Goal: Task Accomplishment & Management: Use online tool/utility

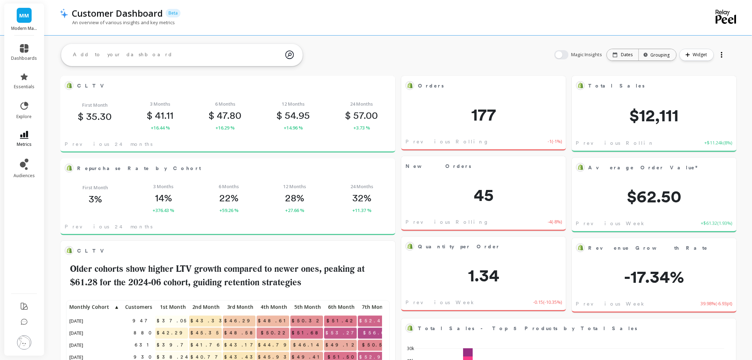
click at [20, 133] on icon at bounding box center [24, 135] width 9 height 8
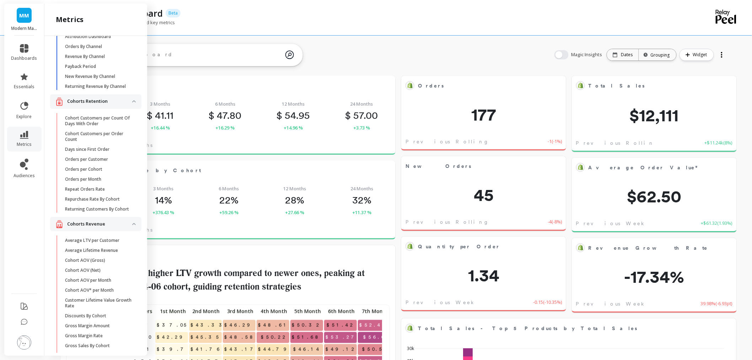
scroll to position [26, 0]
click at [96, 246] on p "Average LTV per Customer" at bounding box center [92, 243] width 54 height 6
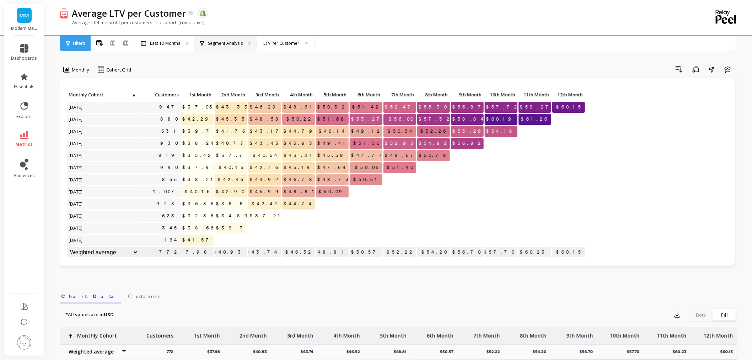
click at [221, 37] on div "Segment Analysis" at bounding box center [226, 44] width 62 height 16
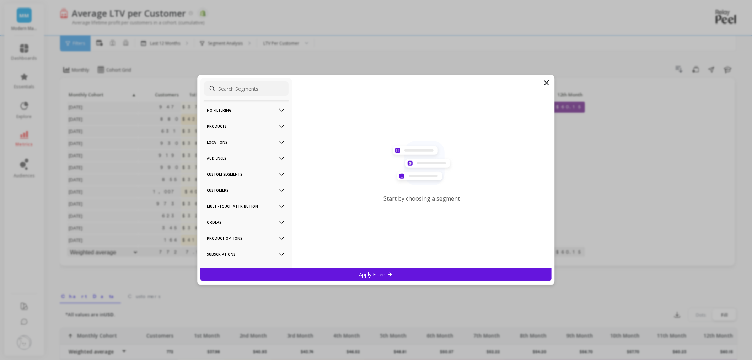
click at [233, 126] on p "Products" at bounding box center [246, 126] width 79 height 18
click at [240, 179] on div "Products" at bounding box center [246, 176] width 85 height 11
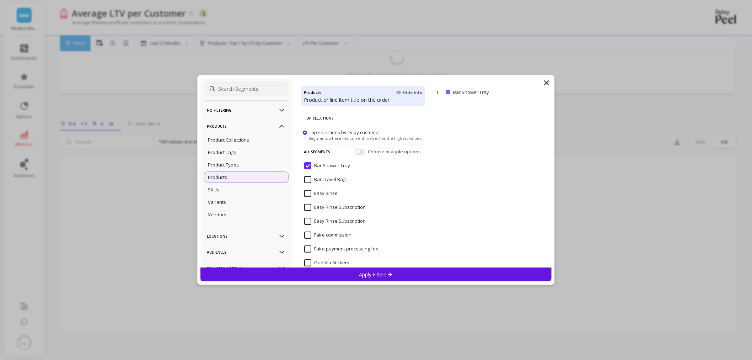
click at [476, 30] on div "No filtering Overall Products Product Collections Product Tags Product Types Pr…" at bounding box center [376, 180] width 752 height 360
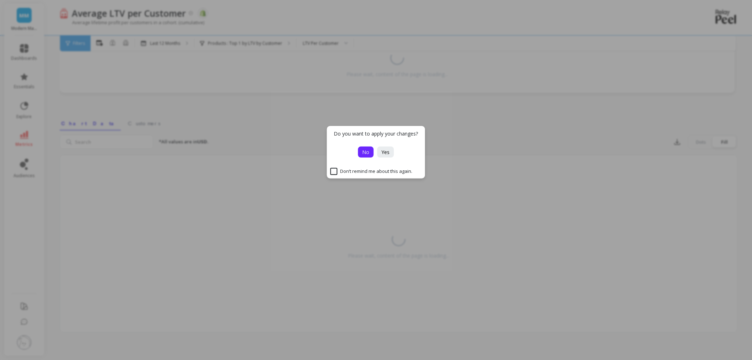
click at [368, 156] on button "No" at bounding box center [366, 151] width 16 height 11
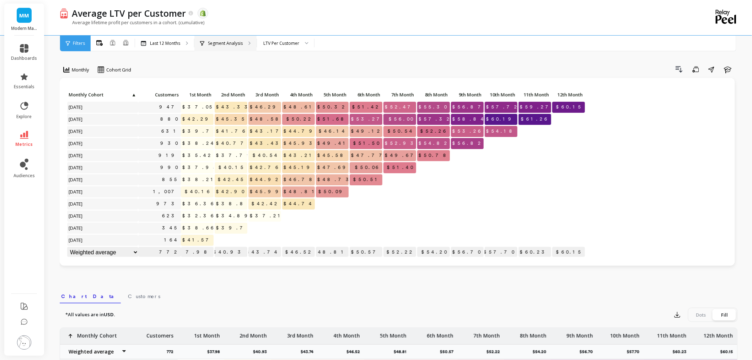
click at [222, 41] on p "Segment Analysis" at bounding box center [225, 44] width 35 height 6
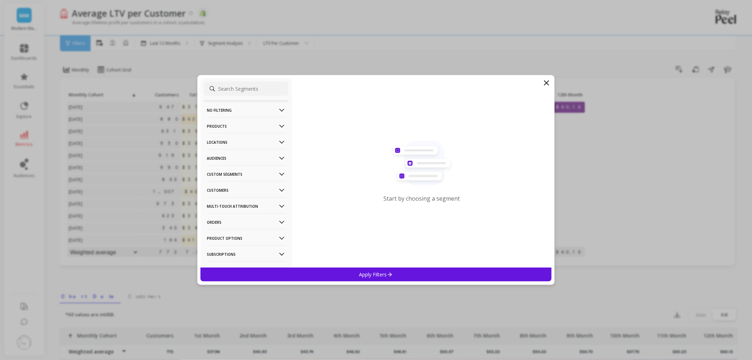
click at [246, 125] on p "Products" at bounding box center [246, 126] width 79 height 18
click at [243, 174] on div "Products" at bounding box center [246, 176] width 85 height 11
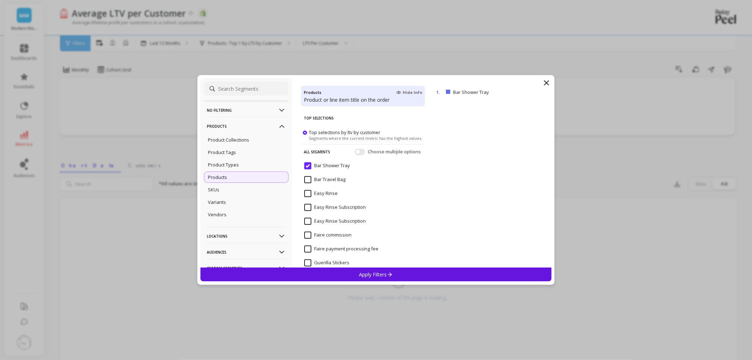
drag, startPoint x: 352, startPoint y: 165, endPoint x: 320, endPoint y: 169, distance: 32.6
click at [320, 169] on div "Bar Shower Tray" at bounding box center [363, 169] width 124 height 21
drag, startPoint x: 332, startPoint y: 182, endPoint x: 321, endPoint y: 182, distance: 11.0
click at [321, 182] on div "Bar Travel Bag" at bounding box center [363, 183] width 124 height 21
click at [548, 81] on icon at bounding box center [547, 83] width 4 height 4
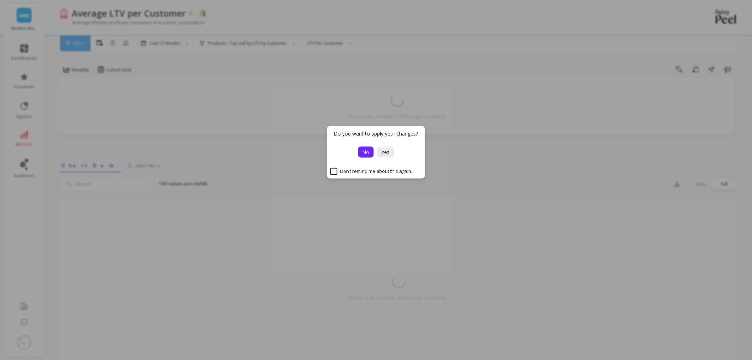
click at [364, 154] on span "No" at bounding box center [366, 152] width 7 height 7
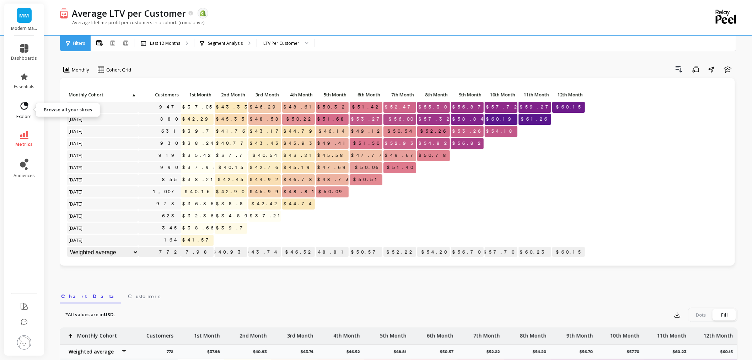
click at [24, 107] on icon at bounding box center [24, 106] width 10 height 10
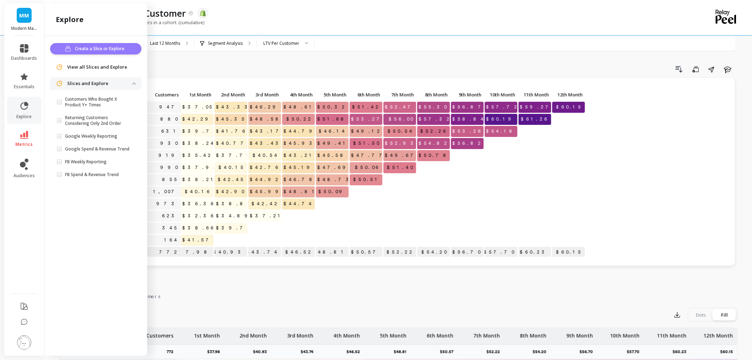
click at [102, 45] on span "Create a Slice or Explore" at bounding box center [101, 48] width 52 height 7
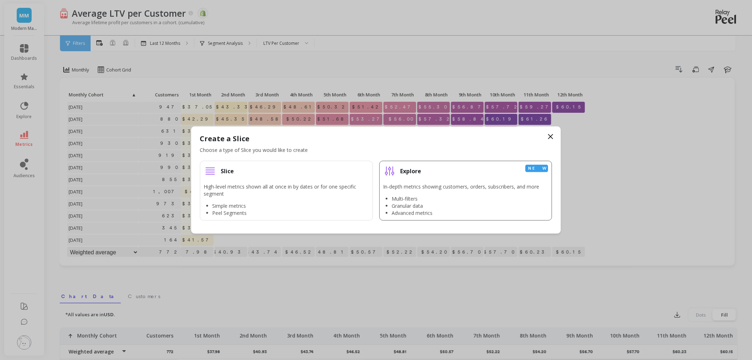
click at [443, 206] on li "Granular data" at bounding box center [466, 205] width 148 height 7
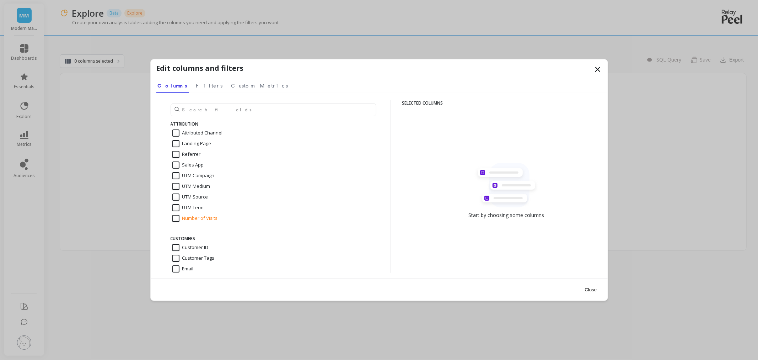
click at [600, 71] on icon at bounding box center [598, 69] width 4 height 4
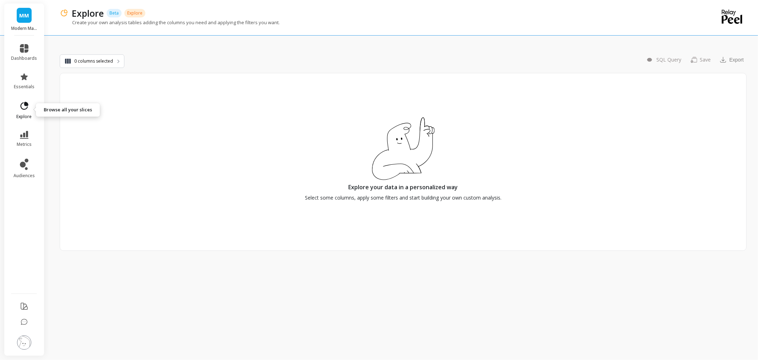
click at [23, 112] on link "explore" at bounding box center [24, 110] width 26 height 18
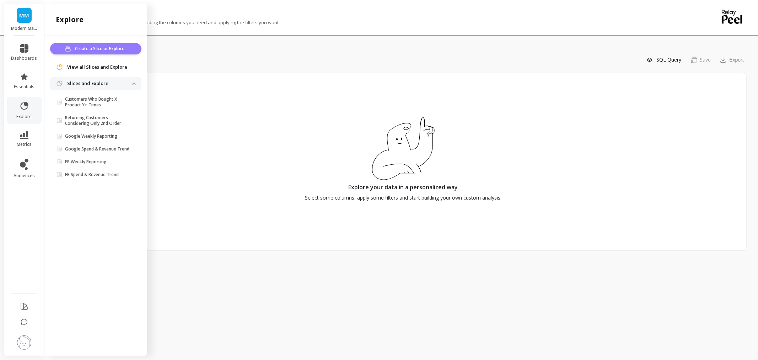
click at [111, 53] on button "Create a Slice or Explore" at bounding box center [95, 48] width 91 height 11
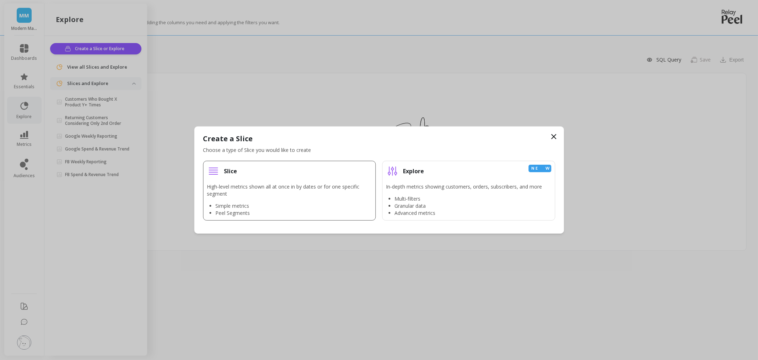
click at [281, 184] on p "High-level metrics shown all at once in by dates or for one specific segment" at bounding box center [289, 190] width 165 height 14
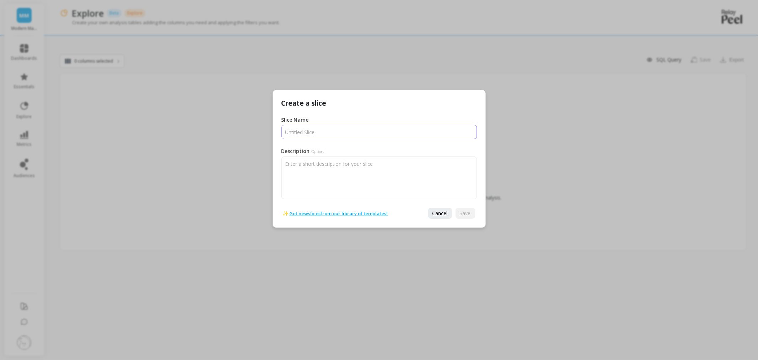
click at [335, 127] on input "Slice Name" at bounding box center [380, 132] width 196 height 14
paste input "Repurchase by product title"
type input "Repurchase by product title"
click at [469, 215] on span "Save" at bounding box center [465, 213] width 11 height 7
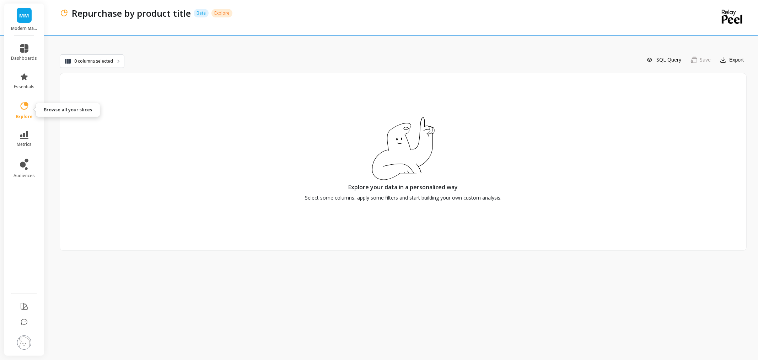
click at [21, 102] on icon at bounding box center [24, 106] width 10 height 10
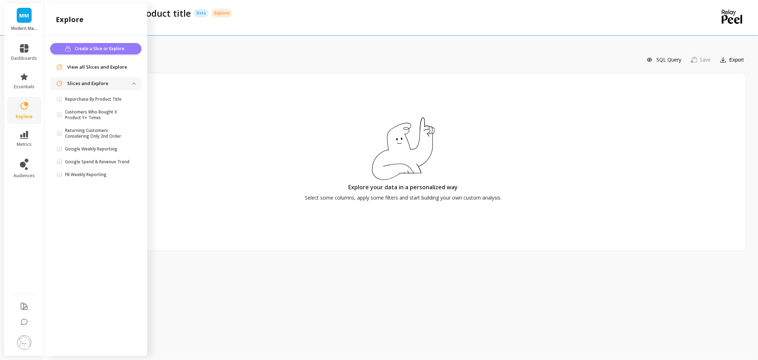
click at [119, 45] on span "Create a Slice or Explore" at bounding box center [101, 48] width 52 height 7
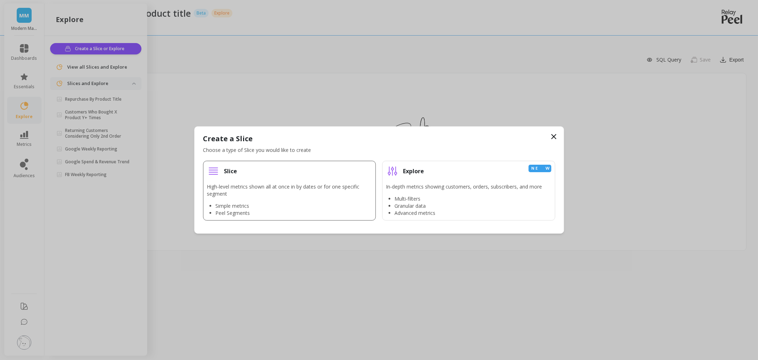
click at [314, 187] on p "High-level metrics shown all at once in by dates or for one specific segment" at bounding box center [289, 190] width 165 height 14
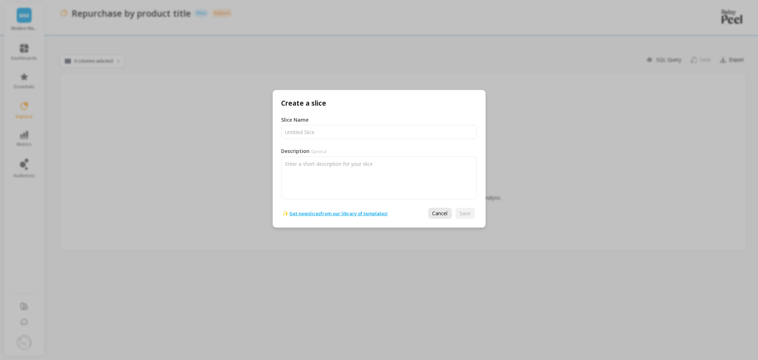
click at [444, 216] on span "Cancel" at bounding box center [440, 213] width 15 height 7
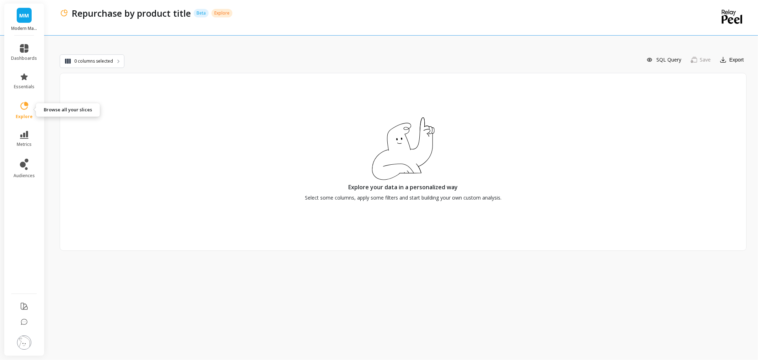
click at [23, 102] on icon at bounding box center [24, 106] width 10 height 10
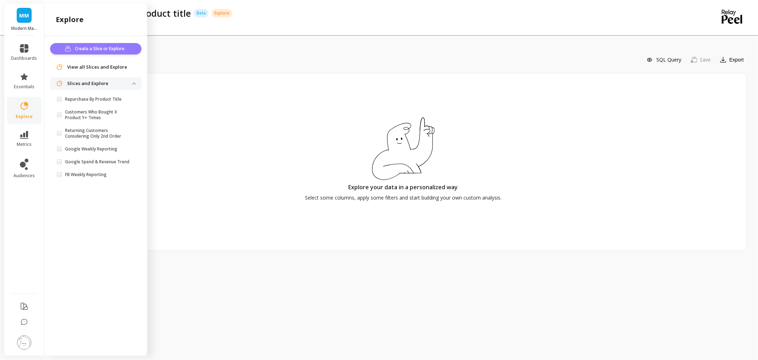
click at [91, 47] on span "Create a Slice or Explore" at bounding box center [101, 48] width 52 height 7
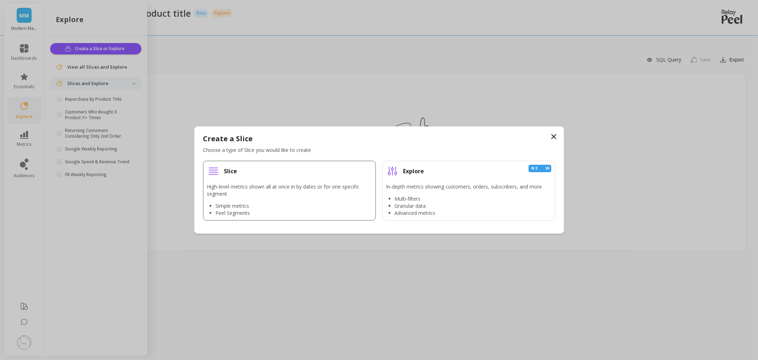
click at [254, 164] on li "Slice High-level metrics shown all at once in by dates or for one specific segm…" at bounding box center [289, 191] width 173 height 60
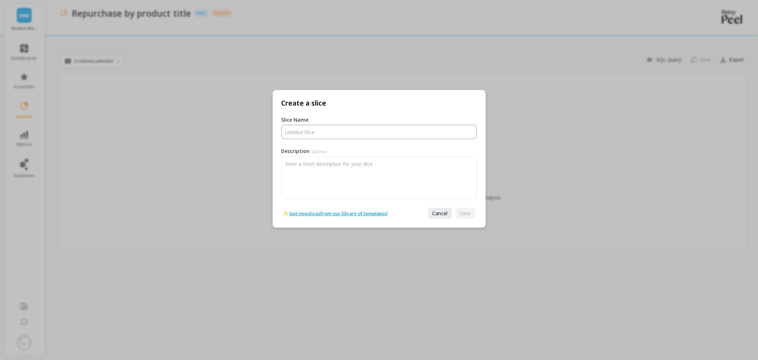
click at [312, 128] on input "Slice Name" at bounding box center [380, 132] width 196 height 14
paste input "Repurchase by product title"
type input "Repurchase by product title"
click at [467, 212] on span "Save" at bounding box center [465, 213] width 11 height 7
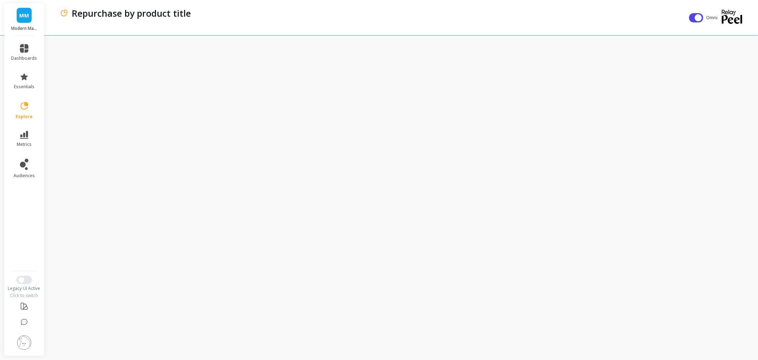
click at [22, 22] on link "MM" at bounding box center [24, 15] width 15 height 15
click at [332, 5] on div "Repurchase by product title" at bounding box center [373, 17] width 626 height 35
click at [23, 9] on link "MM" at bounding box center [24, 15] width 15 height 15
click at [235, 16] on div "Repurchase by product title" at bounding box center [377, 13] width 618 height 12
click at [25, 139] on link "metrics" at bounding box center [24, 139] width 26 height 16
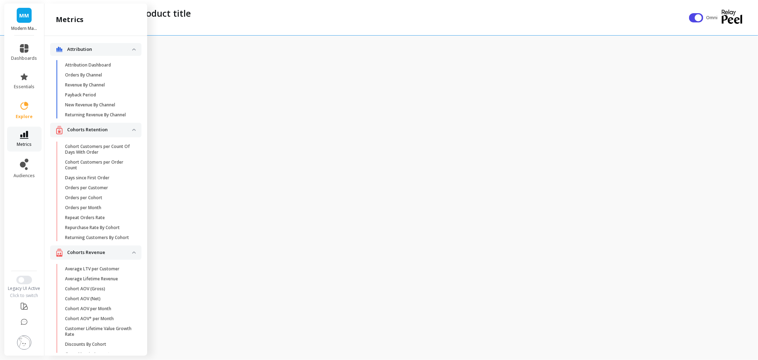
scroll to position [26, 0]
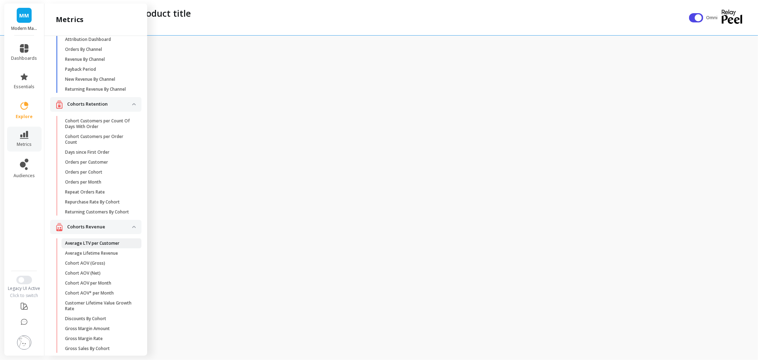
click at [108, 246] on p "Average LTV per Customer" at bounding box center [92, 243] width 54 height 6
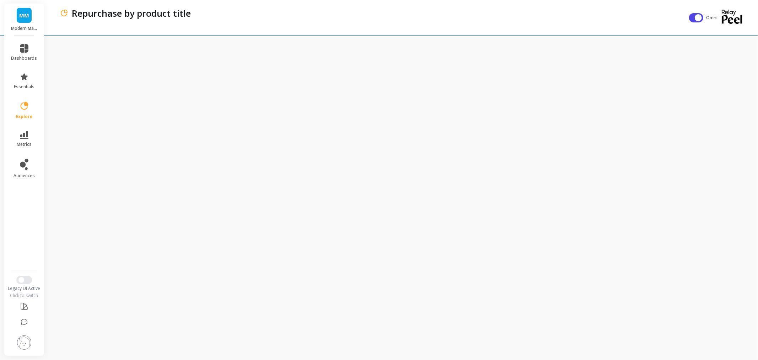
scroll to position [0, 0]
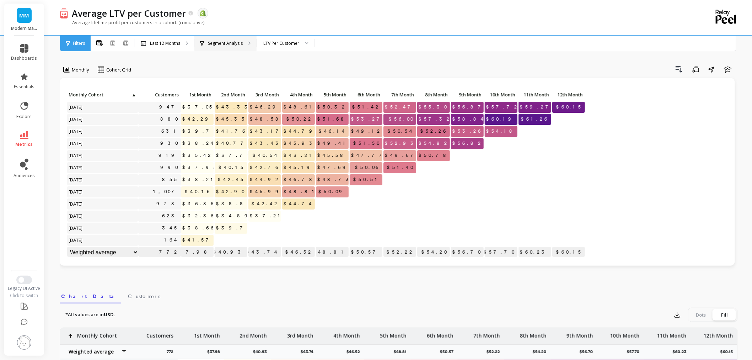
click at [225, 38] on div "Segment Analysis" at bounding box center [226, 44] width 62 height 16
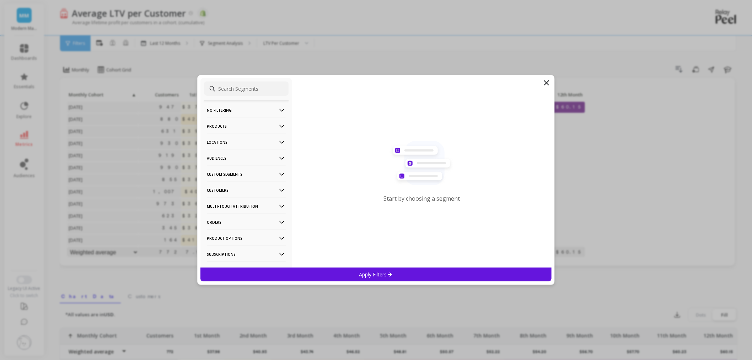
click at [235, 122] on p "Products" at bounding box center [246, 126] width 79 height 18
click at [234, 176] on div "Products" at bounding box center [246, 176] width 85 height 11
